Goal: Task Accomplishment & Management: Complete application form

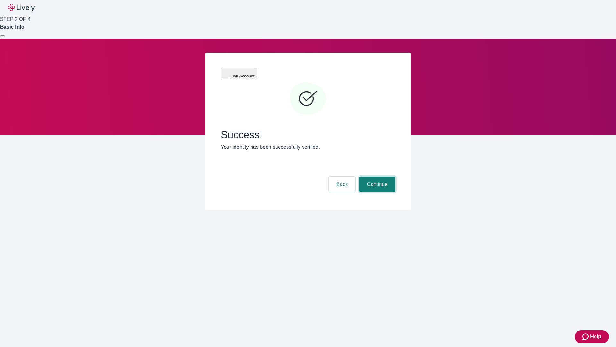
click at [376, 177] on button "Continue" at bounding box center [377, 184] width 36 height 15
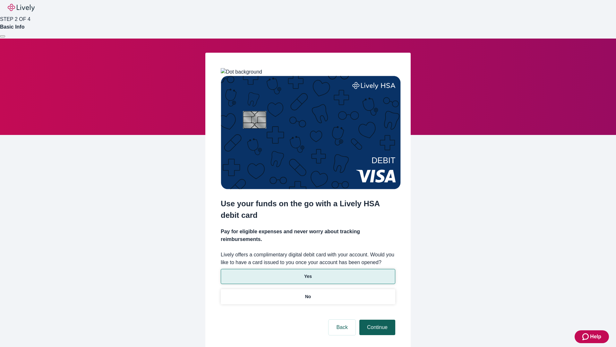
click at [308, 293] on p "No" at bounding box center [308, 296] width 6 height 7
click at [376, 319] on button "Continue" at bounding box center [377, 326] width 36 height 15
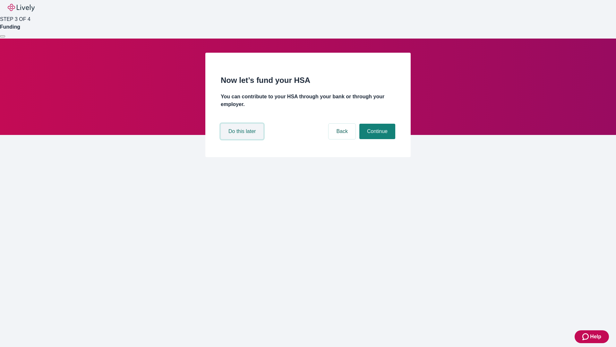
click at [243, 139] on button "Do this later" at bounding box center [242, 131] width 43 height 15
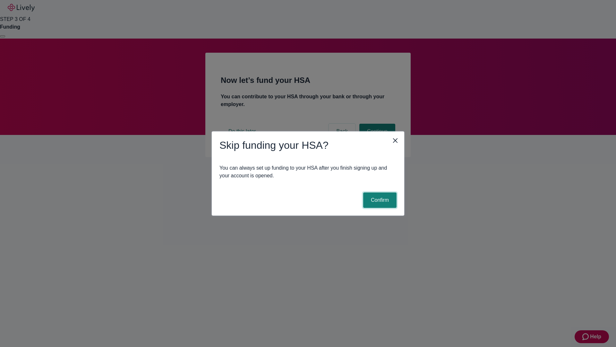
click at [379, 200] on button "Confirm" at bounding box center [379, 199] width 33 height 15
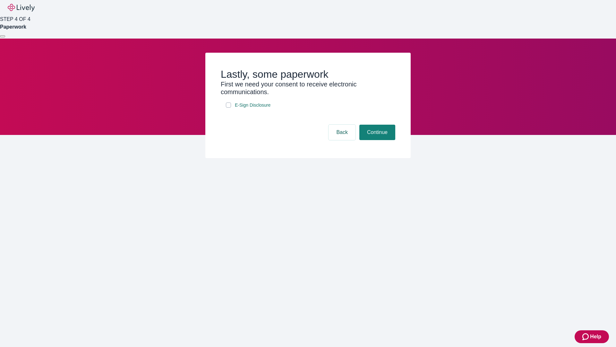
click at [229, 108] on input "E-Sign Disclosure" at bounding box center [228, 104] width 5 height 5
checkbox input "true"
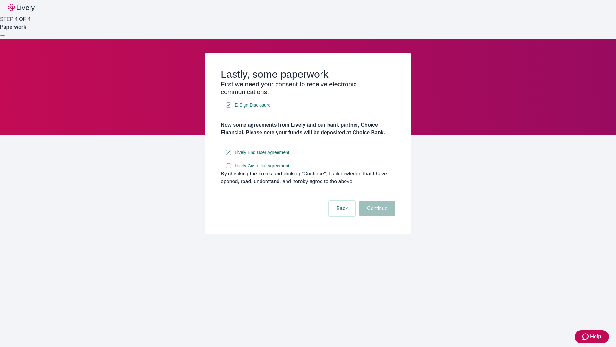
click at [229, 168] on input "Lively Custodial Agreement" at bounding box center [228, 165] width 5 height 5
checkbox input "true"
click at [376, 216] on button "Continue" at bounding box center [377, 208] width 36 height 15
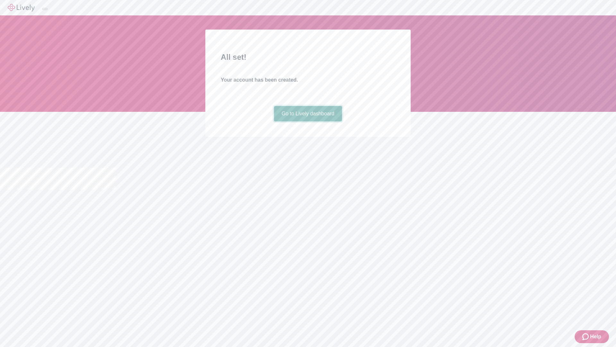
click at [308, 121] on link "Go to Lively dashboard" at bounding box center [308, 113] width 68 height 15
